Goal: Find contact information: Find contact information

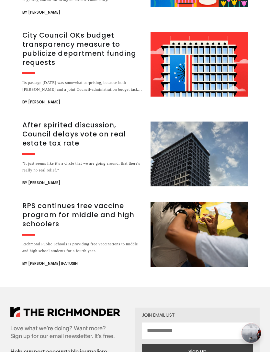
scroll to position [1081, 0]
click at [45, 51] on h3 "City Council OKs budget transparency measure to publicize department funding re…" at bounding box center [82, 49] width 121 height 36
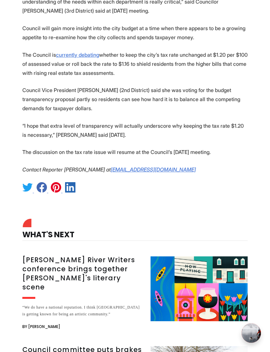
scroll to position [744, 0]
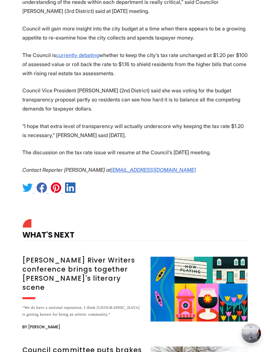
click at [98, 267] on h3 "[PERSON_NAME] River Writers conference brings together [PERSON_NAME]'s literary…" at bounding box center [82, 274] width 121 height 36
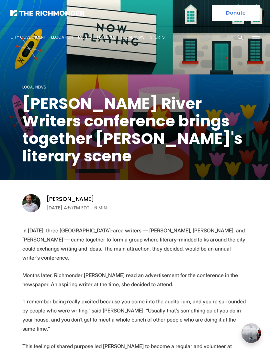
click at [146, 271] on p "Months later, Richmonder Katharine Herndon read an advertisement for the confer…" at bounding box center [135, 280] width 226 height 18
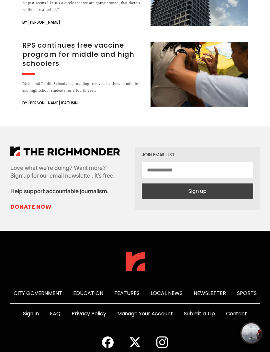
scroll to position [1248, 0]
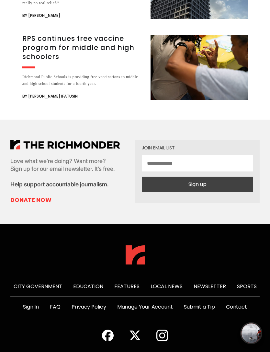
click at [242, 307] on link "Contact" at bounding box center [236, 307] width 21 height 8
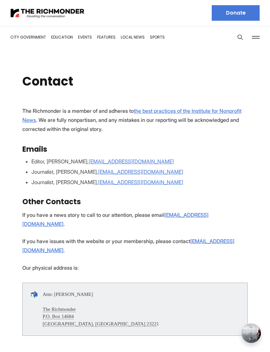
click at [137, 161] on u "[EMAIL_ADDRESS][DOMAIN_NAME]" at bounding box center [131, 161] width 85 height 6
